Goal: Transaction & Acquisition: Purchase product/service

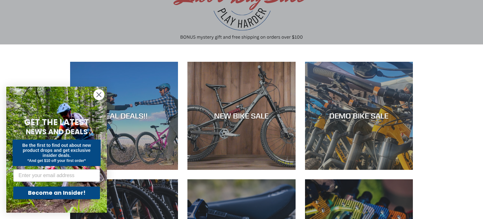
scroll to position [81, 0]
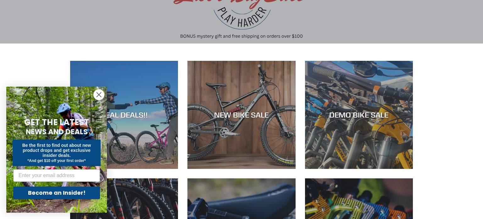
click at [100, 94] on circle "Close dialog" at bounding box center [99, 94] width 10 height 10
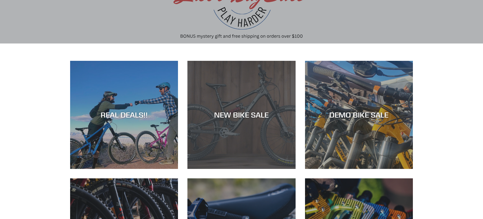
click at [236, 117] on div "NEW BIKE SALE" at bounding box center [241, 114] width 108 height 9
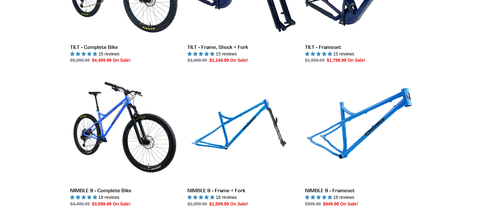
scroll to position [835, 0]
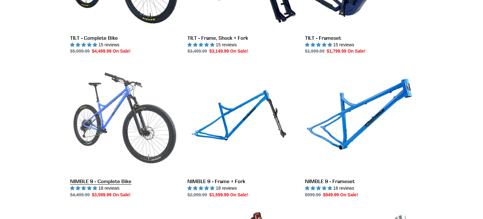
click at [110, 183] on link "NIMBLE 9 - Complete Bike" at bounding box center [124, 131] width 108 height 132
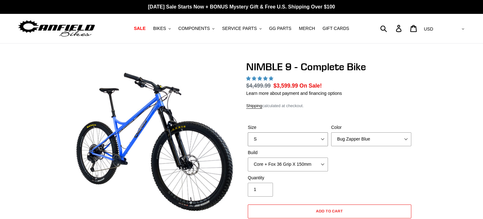
click at [322, 132] on select "S M L XL" at bounding box center [288, 139] width 80 height 14
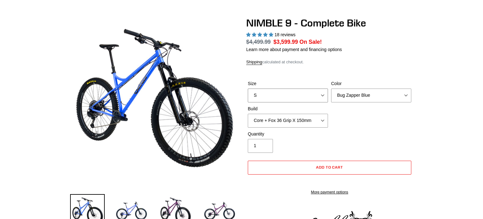
scroll to position [44, 0]
select select "highest-rating"
select select "L"
click at [248, 88] on select "S M L XL" at bounding box center [288, 95] width 80 height 14
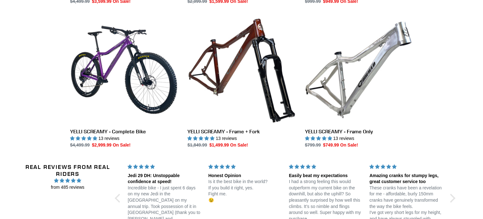
scroll to position [1021, 0]
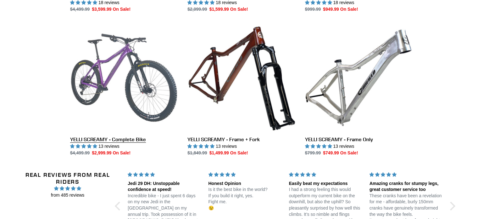
click at [98, 139] on link "YELLI SCREAMY - Complete Bike" at bounding box center [124, 90] width 108 height 132
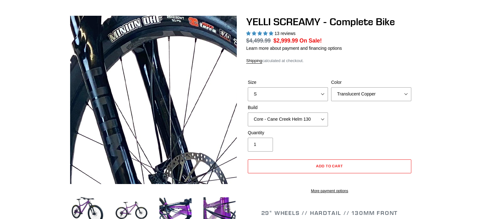
scroll to position [45, 0]
select select "highest-rating"
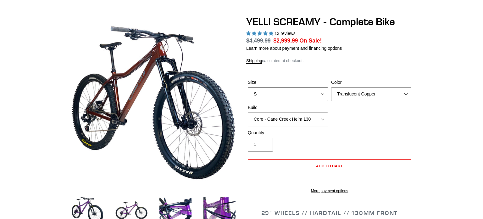
click at [325, 95] on select "S M L XL" at bounding box center [288, 94] width 80 height 14
select select "L"
click at [248, 87] on select "S M L XL" at bounding box center [288, 94] width 80 height 14
click at [323, 119] on select "Core - Cane Creek Helm 130 Pro - Cane Creek Helm 130 Core - Fox 34 SL Factory G…" at bounding box center [288, 119] width 80 height 14
click at [248, 112] on select "Core - Cane Creek Helm 130 Pro - Cane Creek Helm 130 Core - Fox 34 SL Factory G…" at bounding box center [288, 119] width 80 height 14
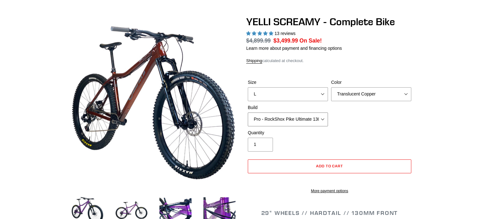
click at [322, 119] on select "Core - Cane Creek Helm 130 Pro - Cane Creek Helm 130 Core - Fox 34 SL Factory G…" at bounding box center [288, 119] width 80 height 14
click at [248, 112] on select "Core - Cane Creek Helm 130 Pro - Cane Creek Helm 130 Core - Fox 34 SL Factory G…" at bounding box center [288, 119] width 80 height 14
click at [323, 118] on select "Core - Cane Creek Helm 130 Pro - Cane Creek Helm 130 Core - Fox 34 SL Factory G…" at bounding box center [288, 119] width 80 height 14
click at [248, 112] on select "Core - Cane Creek Helm 130 Pro - Cane Creek Helm 130 Core - Fox 34 SL Factory G…" at bounding box center [288, 119] width 80 height 14
click at [323, 119] on select "Core - Cane Creek Helm 130 Pro - Cane Creek Helm 130 Core - Fox 34 SL Factory G…" at bounding box center [288, 119] width 80 height 14
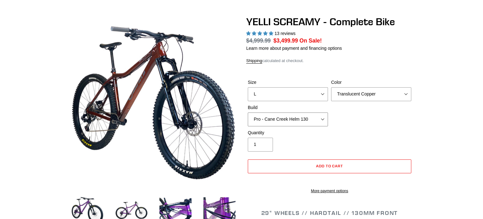
select select "Pro - Fox 34 SL Factory Grip X 130"
click at [248, 112] on select "Core - Cane Creek Helm 130 Pro - Cane Creek Helm 130 Core - Fox 34 SL Factory G…" at bounding box center [288, 119] width 80 height 14
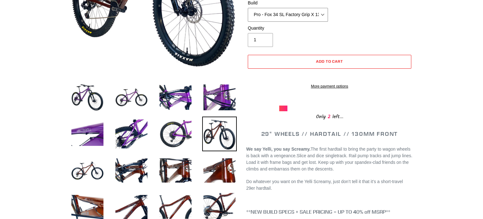
scroll to position [158, 0]
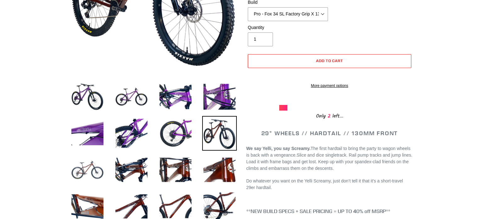
click at [97, 165] on img at bounding box center [87, 169] width 35 height 35
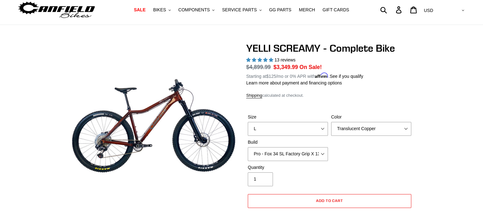
scroll to position [0, 0]
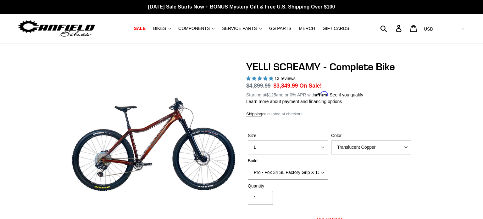
click at [144, 28] on span "SALE" at bounding box center [140, 28] width 12 height 5
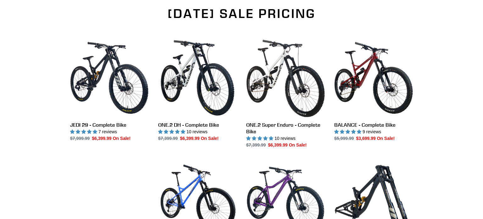
scroll to position [426, 0]
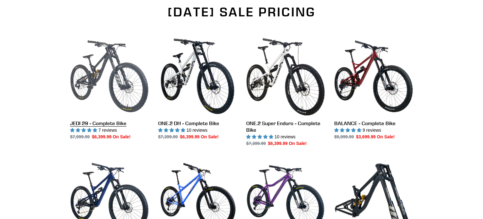
click at [103, 123] on link "JEDI 29 - Complete Bike" at bounding box center [109, 88] width 79 height 103
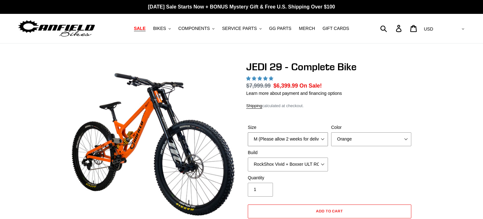
click at [323, 138] on select "M (Please allow 2 weeks for delivery) L (Please allow 2 weeks for delivery) XL …" at bounding box center [288, 139] width 80 height 14
select select "highest-rating"
select select "L (Please allow 2 weeks for delivery)"
click at [248, 132] on select "M (Please allow 2 weeks for delivery) L (Please allow 2 weeks for delivery) XL …" at bounding box center [288, 139] width 80 height 14
click at [322, 164] on select "RockShox Vivid + Boxxer ULT RC2 C3 200 + SRAM XO RockShox Vivid + Boxxer ULT RC…" at bounding box center [288, 164] width 80 height 14
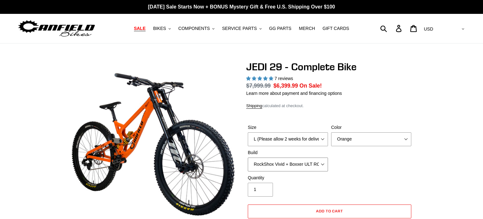
select select "Fox DHX2 + Fox 40 Float Grip 2 203 + SRAM XO"
click at [248, 157] on select "RockShox Vivid + Boxxer ULT RC2 C3 200 + SRAM XO RockShox Vivid + Boxxer ULT RC…" at bounding box center [288, 164] width 80 height 14
click at [406, 137] on select "Orange Stealth Black Raw" at bounding box center [371, 139] width 80 height 14
click at [331, 132] on select "Orange Stealth Black Raw" at bounding box center [371, 139] width 80 height 14
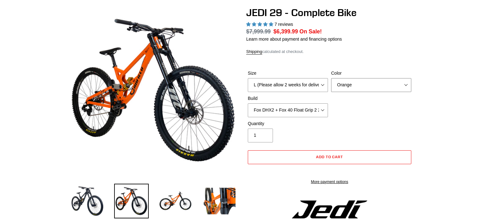
scroll to position [54, 0]
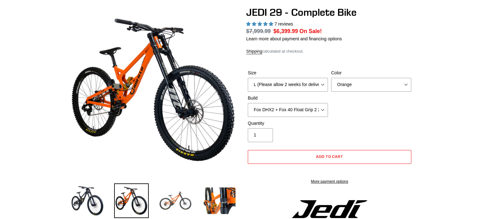
click at [180, 195] on img at bounding box center [175, 200] width 35 height 35
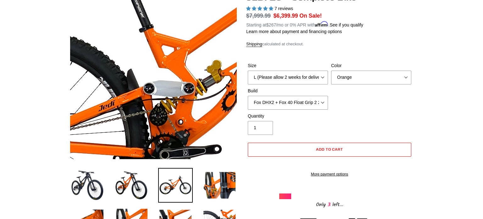
scroll to position [74, 0]
